Goal: Check status

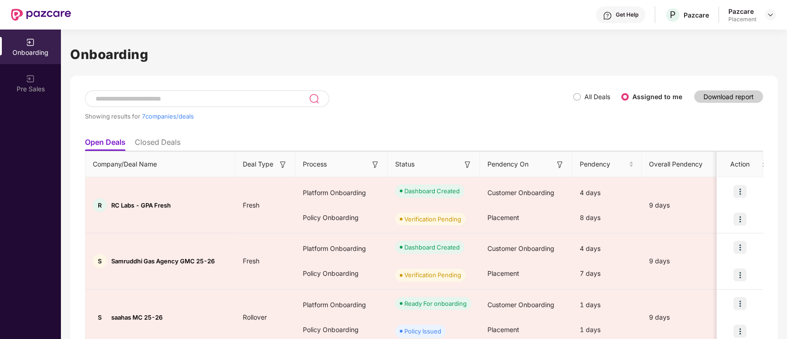
click at [156, 135] on ul "Open Deals Closed Deals" at bounding box center [424, 142] width 678 height 18
click at [160, 138] on li "Closed Deals" at bounding box center [158, 143] width 46 height 13
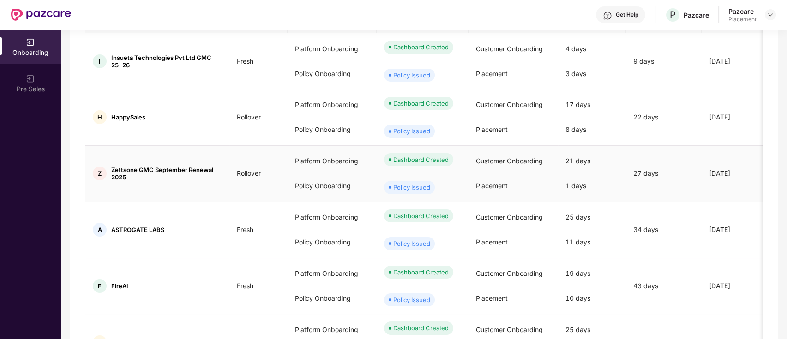
scroll to position [180, 0]
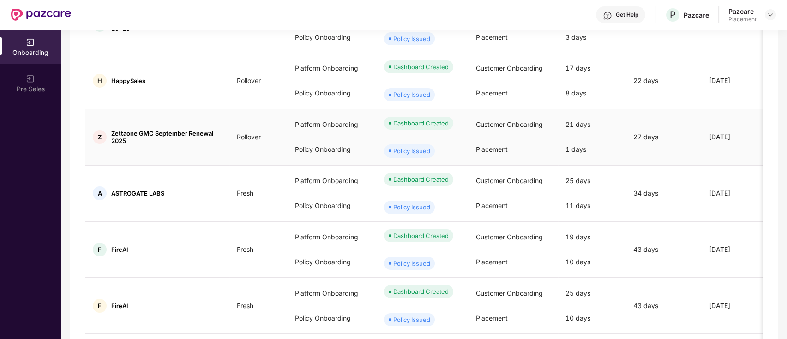
click at [406, 155] on div "Policy Issued" at bounding box center [411, 150] width 37 height 9
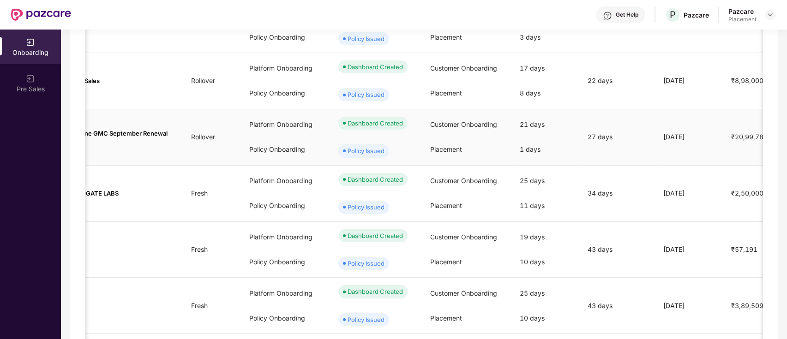
scroll to position [0, 44]
click at [349, 155] on div "Policy Issued" at bounding box center [367, 150] width 37 height 9
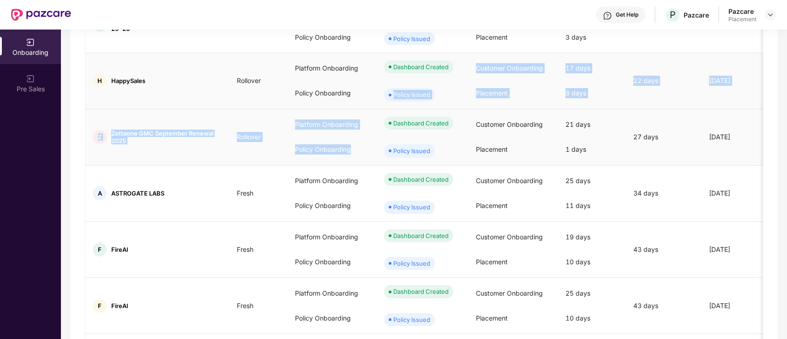
drag, startPoint x: 372, startPoint y: 119, endPoint x: 391, endPoint y: 87, distance: 37.4
click at [391, 87] on tbody "I Insueta Technologies Pvt Ltd GMC 25-26 Fresh Platform Onboarding Policy Onboa…" at bounding box center [731, 278] width 1292 height 562
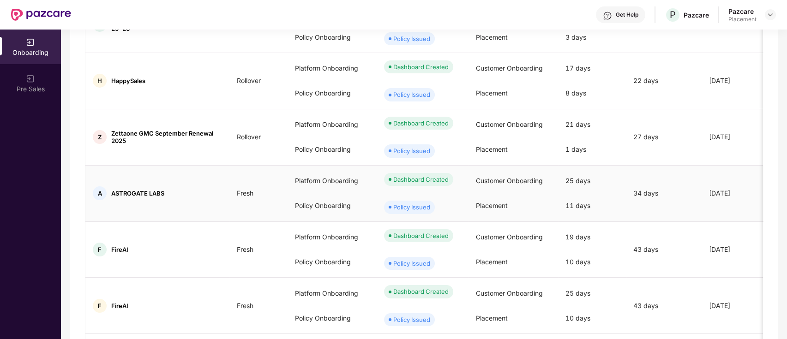
click at [396, 180] on div "Dashboard Created" at bounding box center [422, 180] width 92 height 28
